Goal: Information Seeking & Learning: Find specific fact

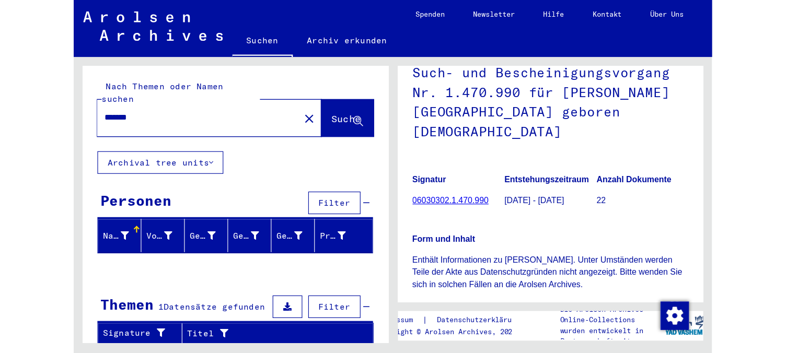
scroll to position [80, 0]
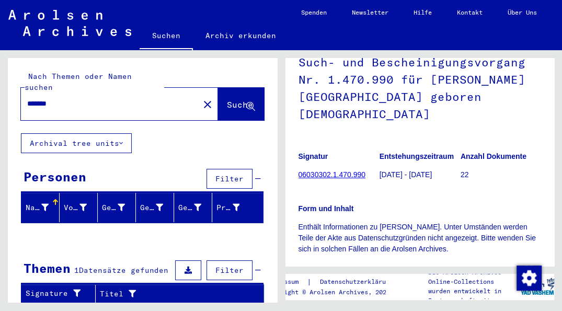
click at [321, 170] on link "06030302.1.470.990" at bounding box center [331, 174] width 67 height 8
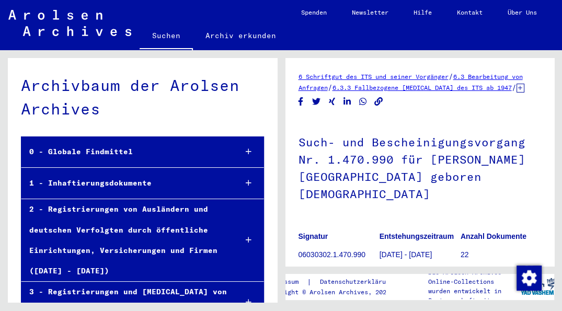
click at [246, 152] on icon at bounding box center [249, 151] width 6 height 7
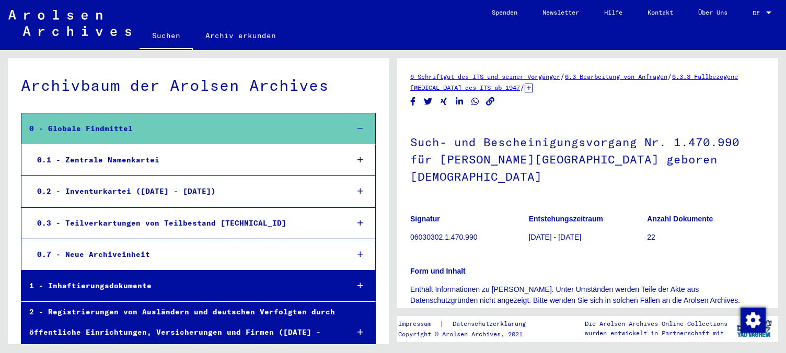
click at [357, 161] on icon at bounding box center [360, 159] width 6 height 7
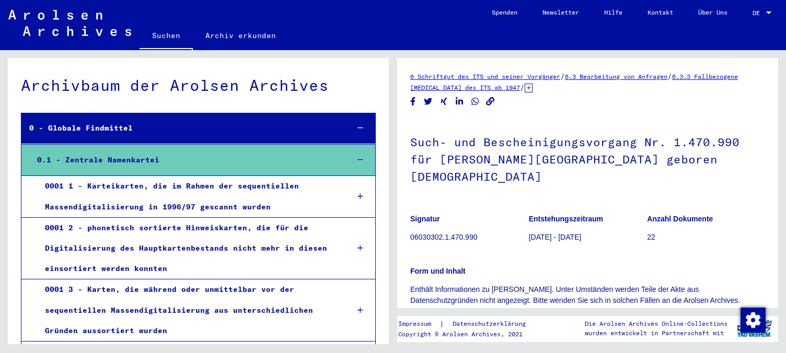
click at [357, 249] on icon at bounding box center [360, 247] width 6 height 7
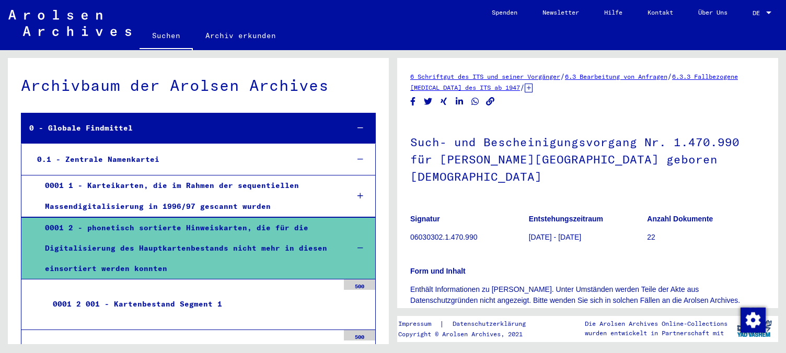
click at [331, 294] on div "0001 2 001 - Kartenbestand Segment 1" at bounding box center [192, 304] width 294 height 20
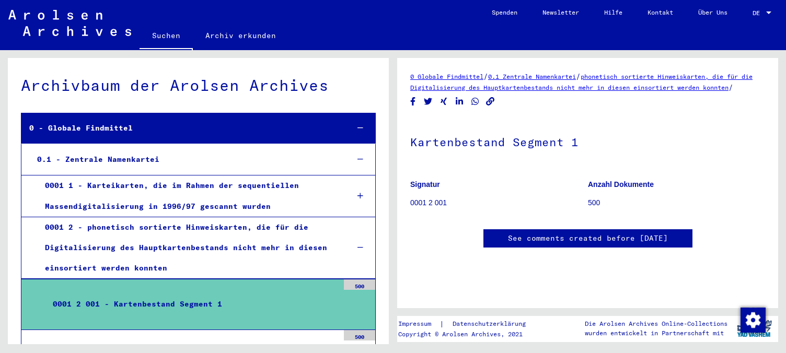
scroll to position [52, 0]
click at [357, 195] on icon at bounding box center [360, 195] width 6 height 7
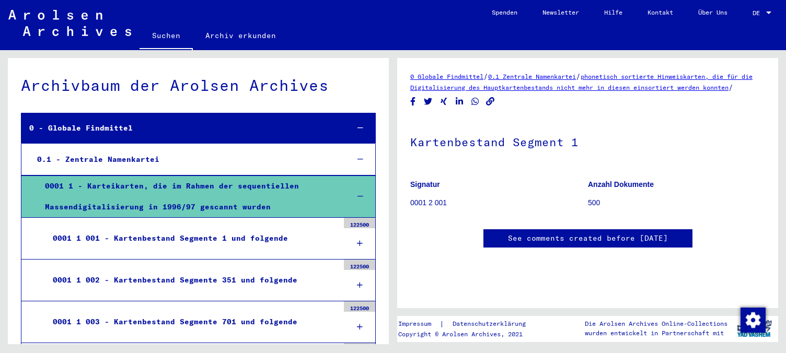
scroll to position [296, 0]
click at [309, 310] on div "0001 1 003 - Kartenbestand Segmente 701 und folgende" at bounding box center [192, 322] width 294 height 20
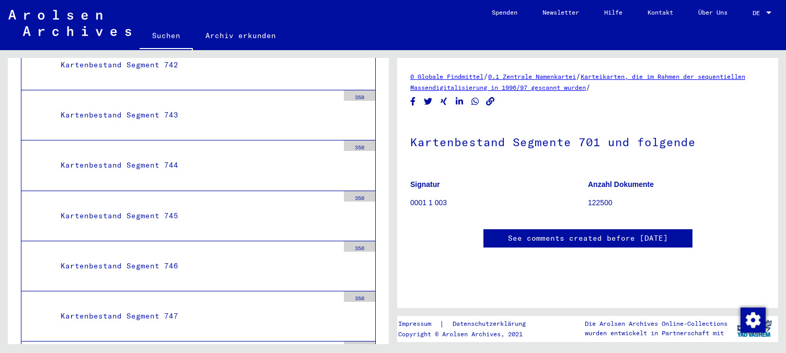
scroll to position [2372, 0]
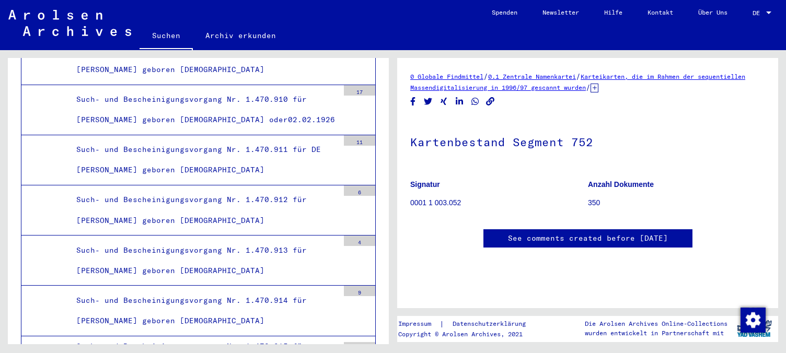
scroll to position [82990, 0]
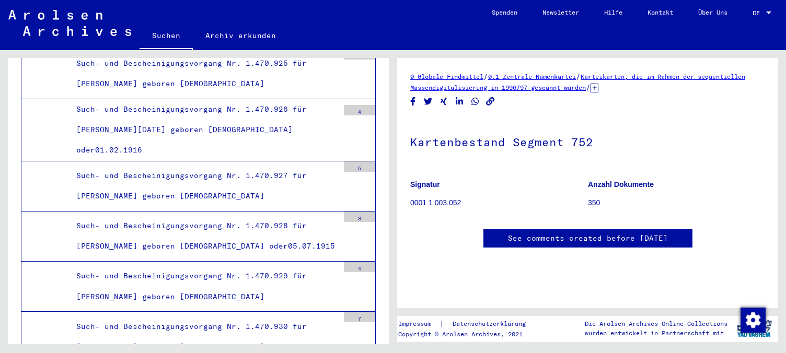
scroll to position [83385, 0]
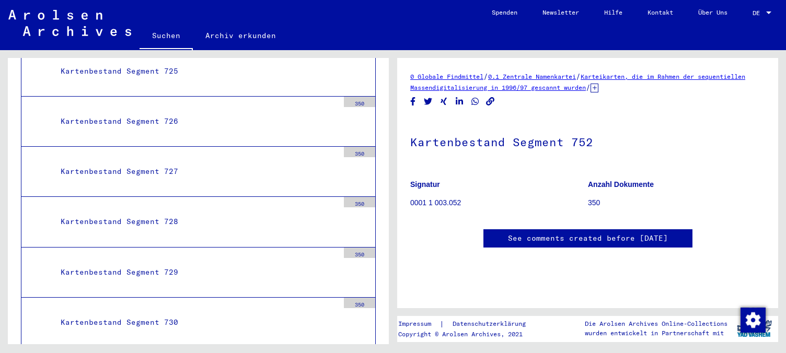
scroll to position [0, 0]
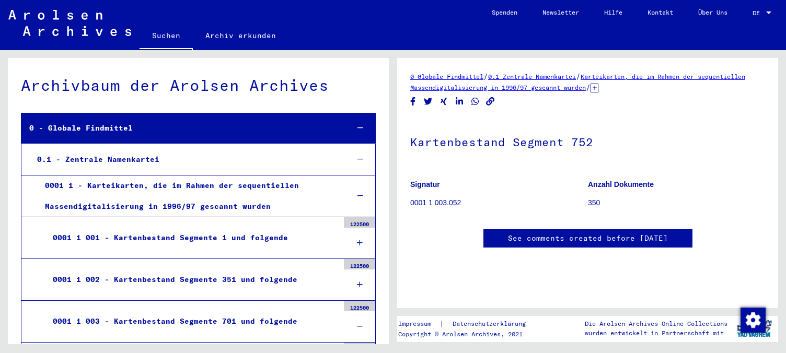
click at [192, 237] on div "0001 1 001 - Kartenbestand Segmente 1 und folgende" at bounding box center [192, 238] width 294 height 20
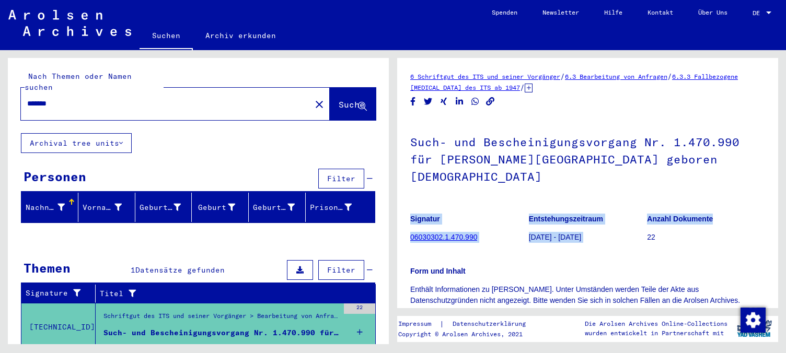
drag, startPoint x: 715, startPoint y: 202, endPoint x: 409, endPoint y: 201, distance: 305.6
click at [561, 206] on mat-grid-tile "Anzahl Dokumente 22" at bounding box center [706, 229] width 118 height 47
copy div "Signatur 06030302.1.470.990 Entstehungszeitraum [DATE] - [DATE] Anzahl Dokumente"
